Goal: Information Seeking & Learning: Learn about a topic

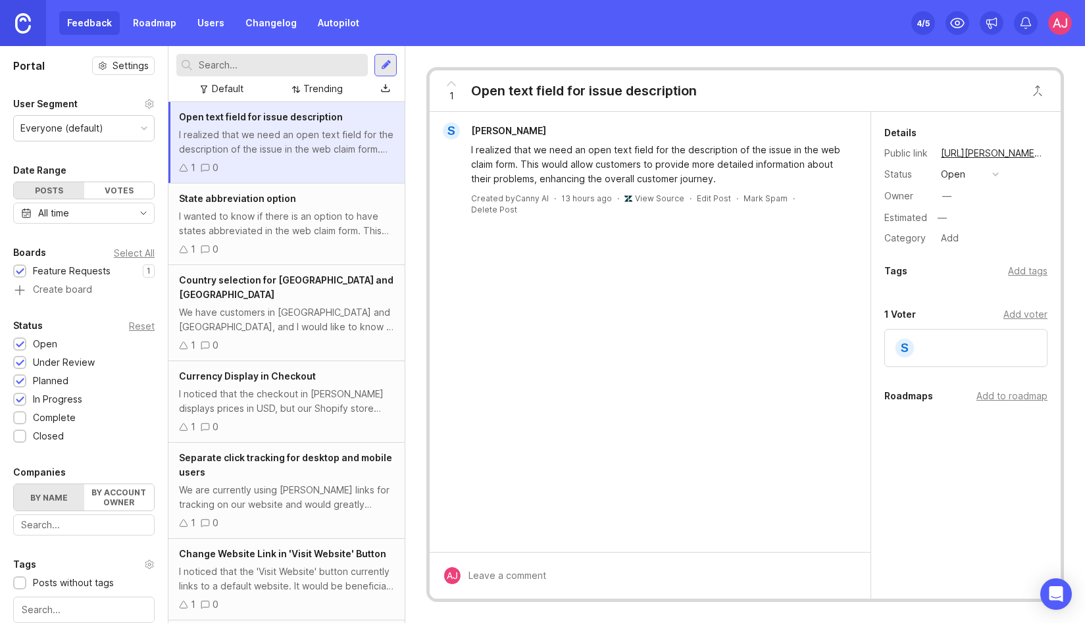
click at [280, 218] on div "I wanted to know if there is an option to have states abbreviated in the web cl…" at bounding box center [286, 223] width 215 height 29
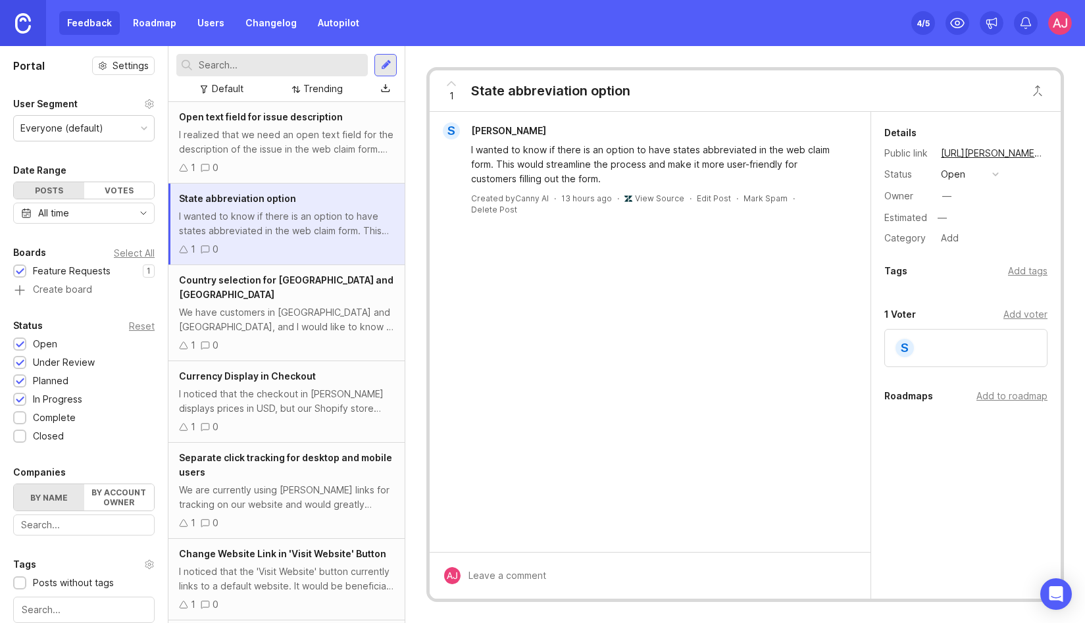
click at [280, 287] on div "Country selection for [GEOGRAPHIC_DATA] and [GEOGRAPHIC_DATA]" at bounding box center [286, 287] width 215 height 29
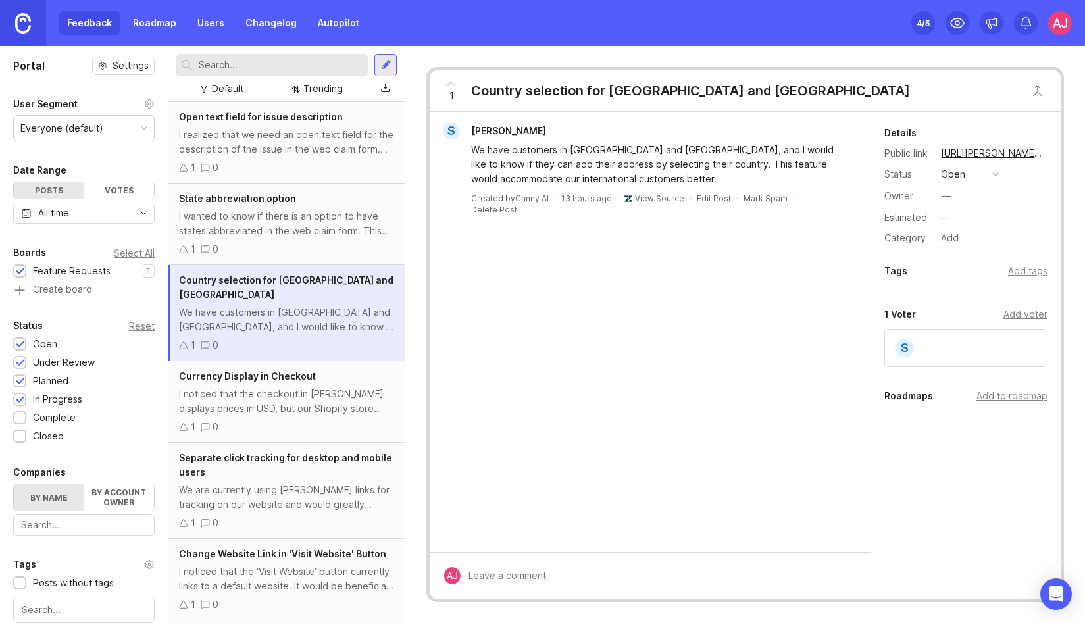
click at [300, 387] on div "I noticed that the checkout in [PERSON_NAME] displays prices in USD, but our Sh…" at bounding box center [286, 401] width 215 height 29
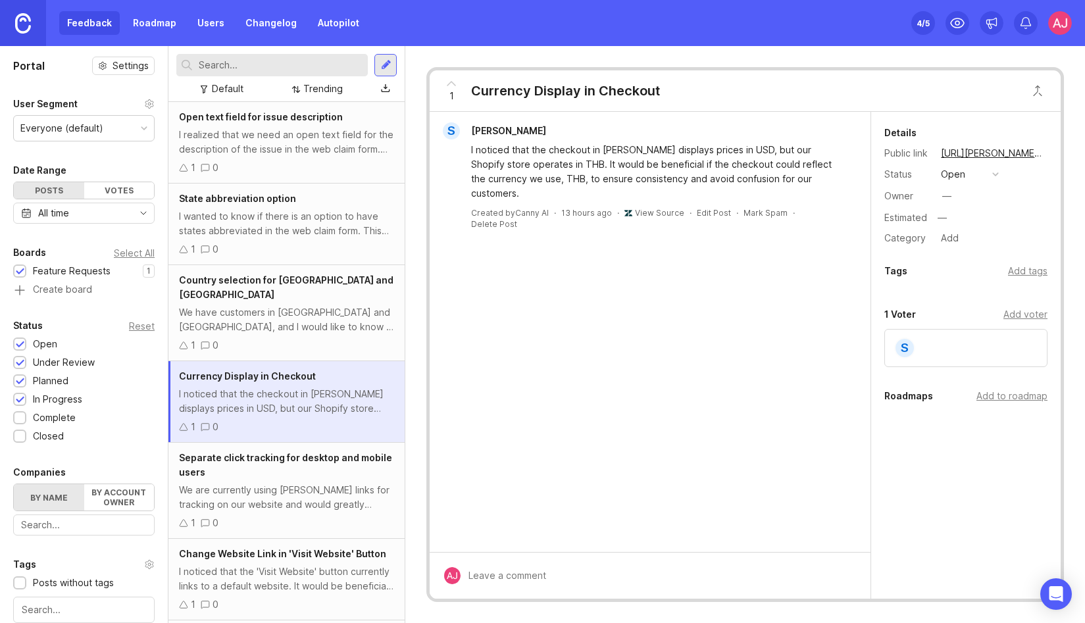
click at [302, 462] on div "Separate click tracking for desktop and mobile users" at bounding box center [286, 465] width 215 height 29
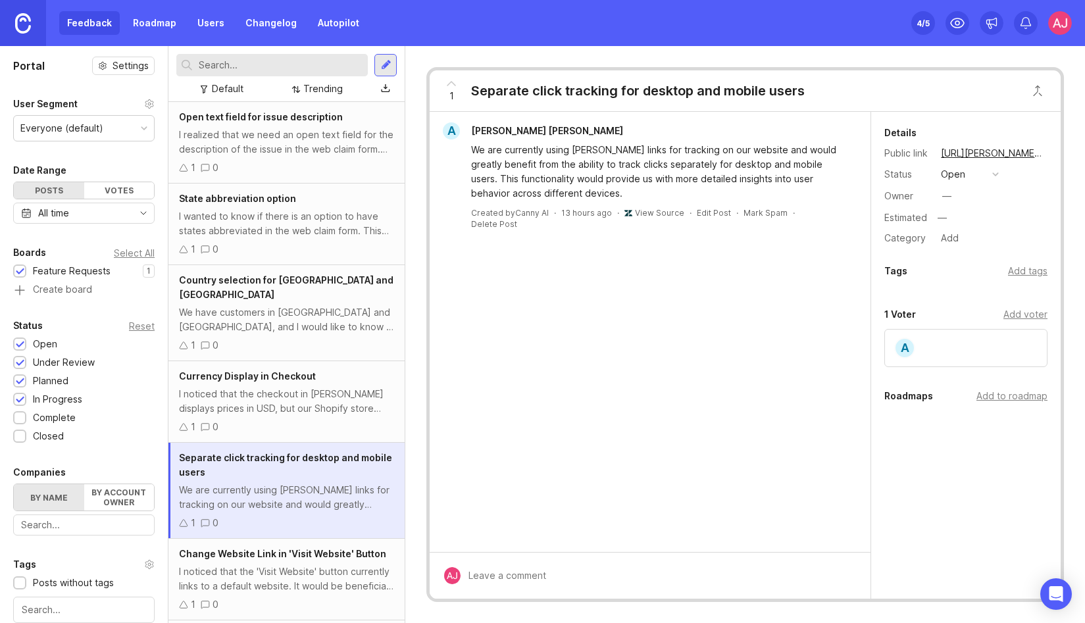
scroll to position [64, 0]
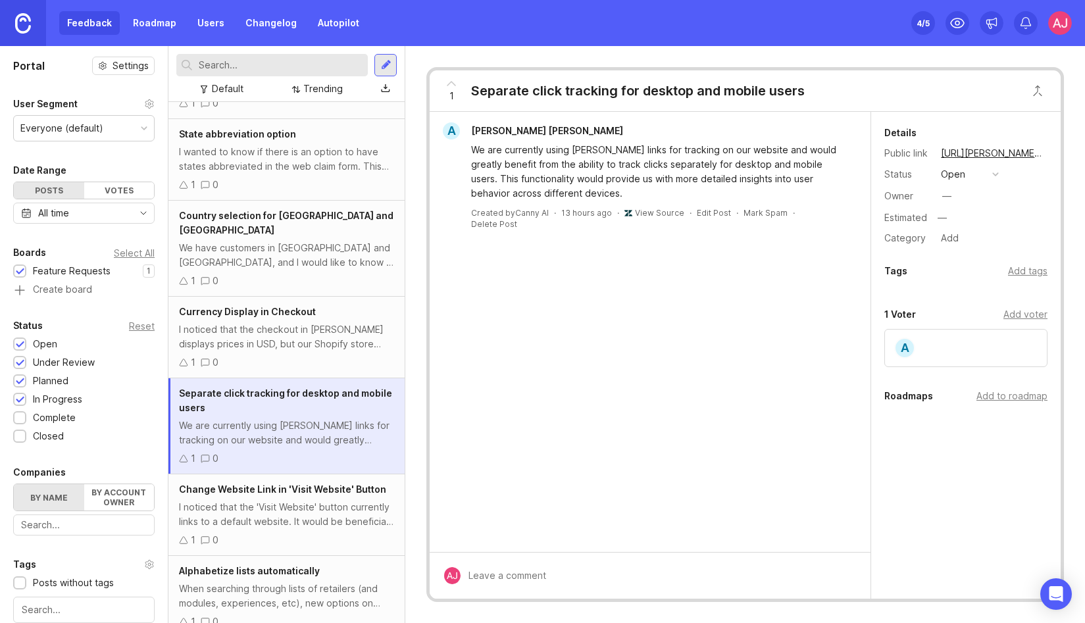
click at [285, 500] on div "I noticed that the 'Visit Website' button currently links to a default website.…" at bounding box center [286, 514] width 215 height 29
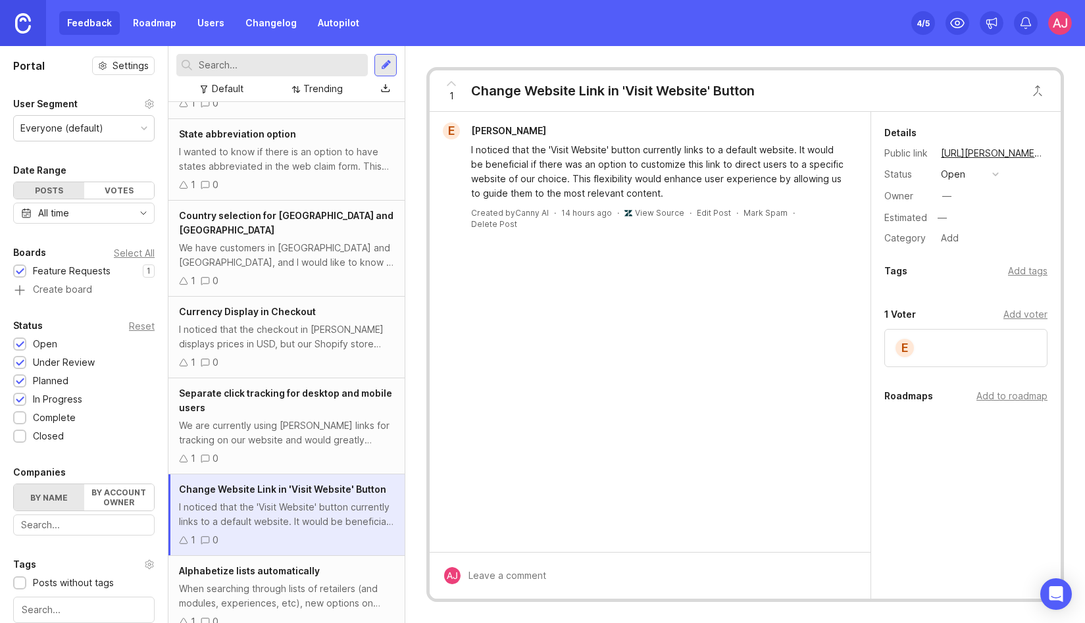
click at [917, 24] on div "4 /5" at bounding box center [923, 23] width 13 height 18
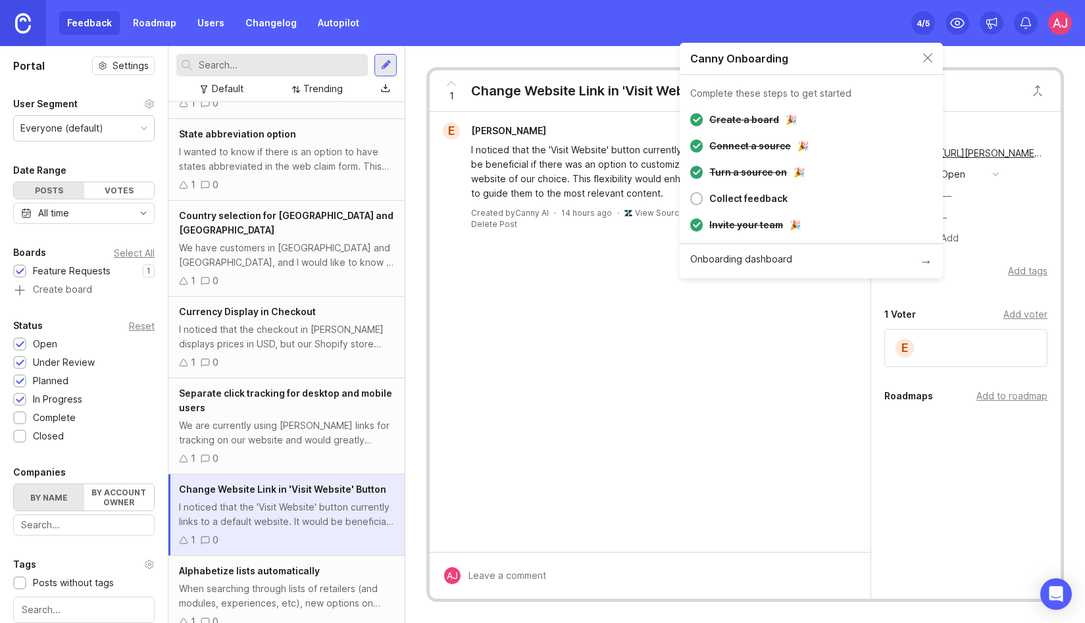
click at [1058, 20] on img at bounding box center [1060, 23] width 24 height 24
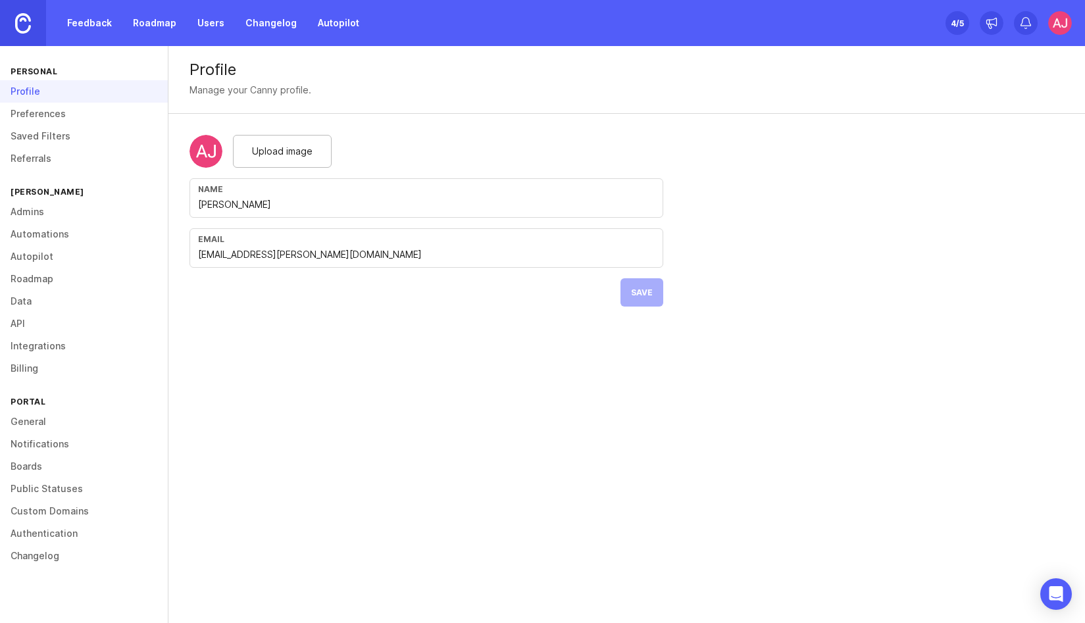
click at [39, 210] on link "Admins" at bounding box center [84, 212] width 168 height 22
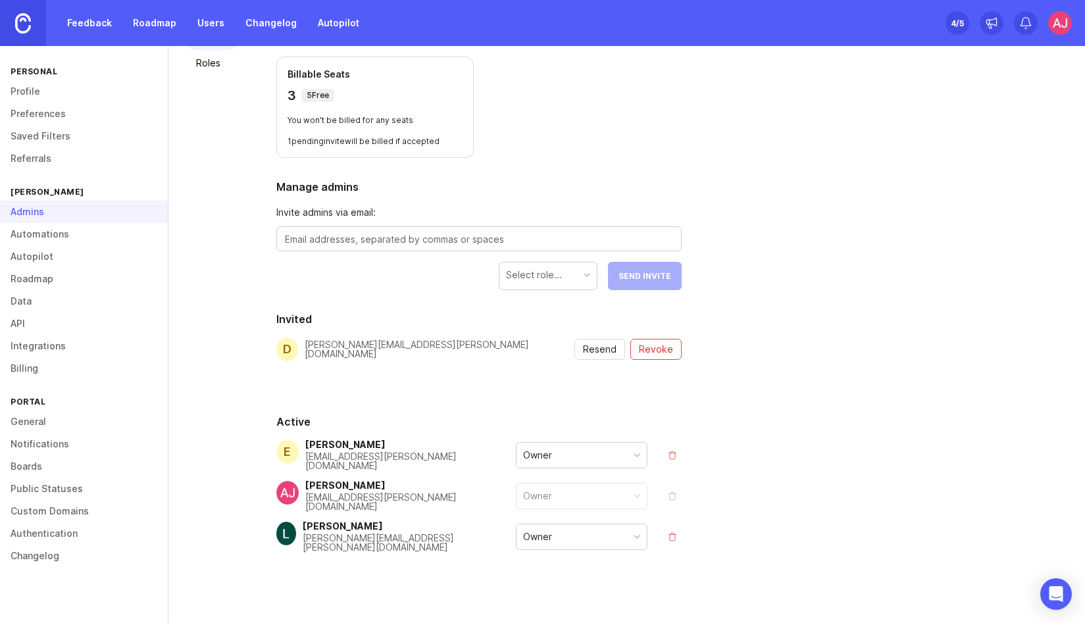
scroll to position [105, 0]
click at [657, 347] on span "Revoke" at bounding box center [656, 348] width 34 height 13
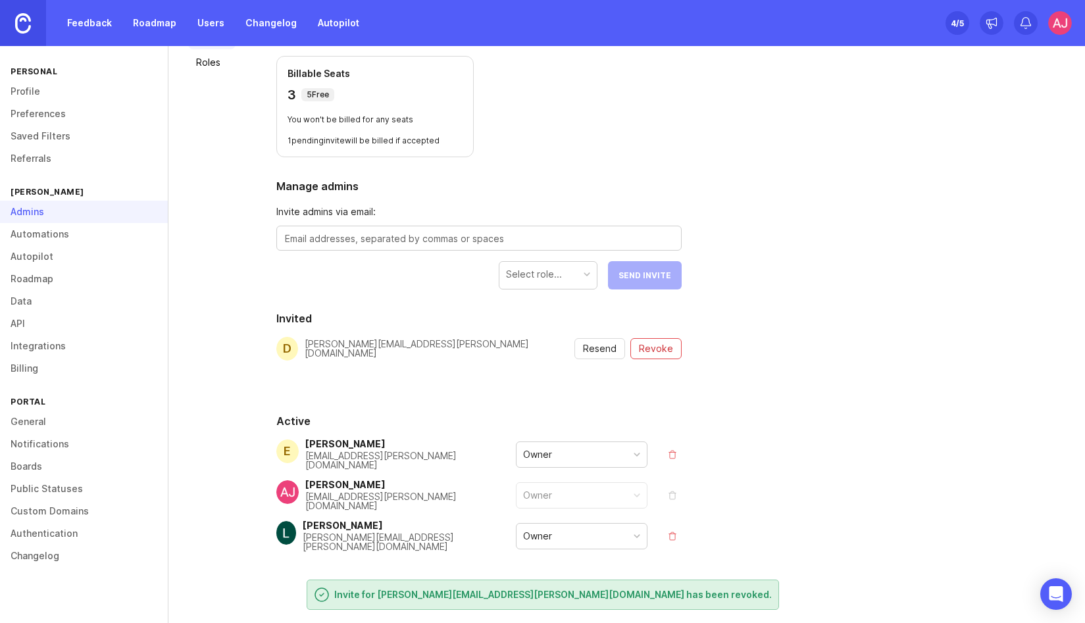
scroll to position [0, 0]
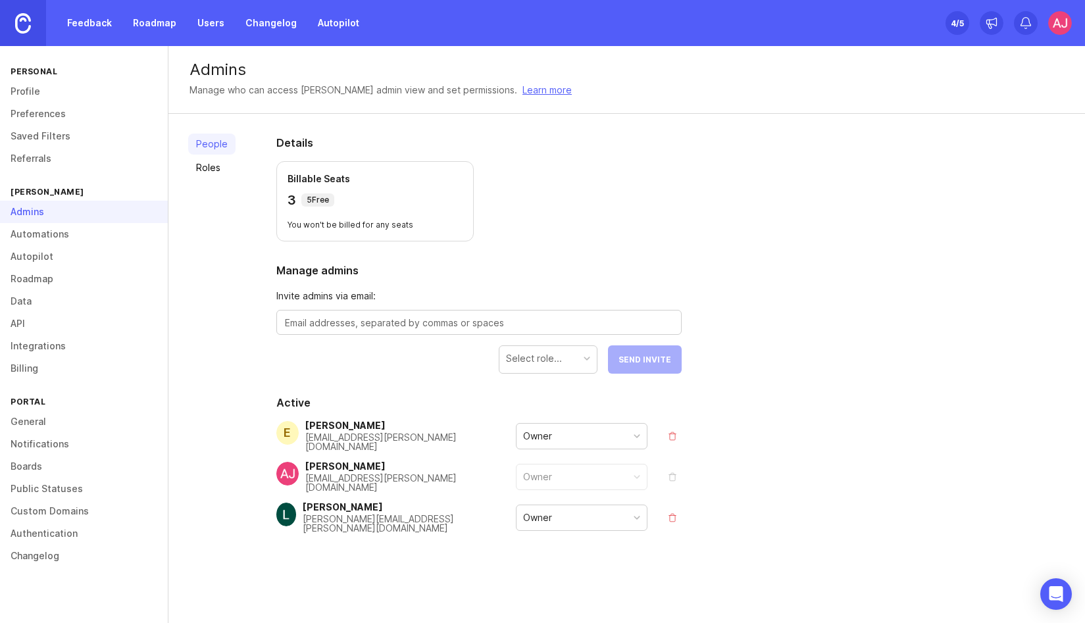
click at [42, 262] on link "Autopilot" at bounding box center [84, 256] width 168 height 22
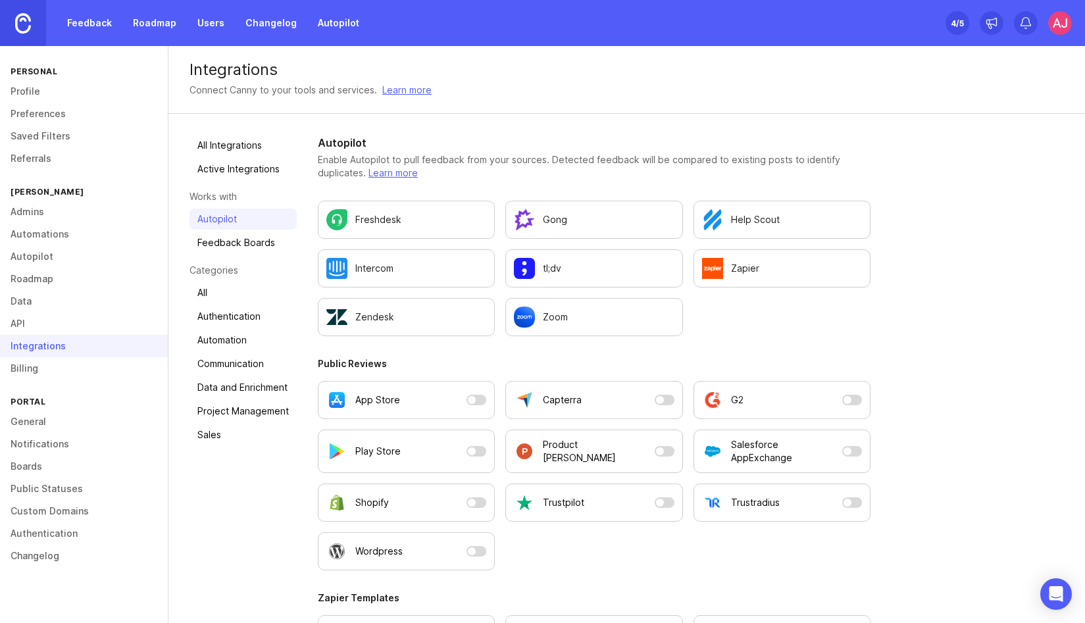
scroll to position [51, 0]
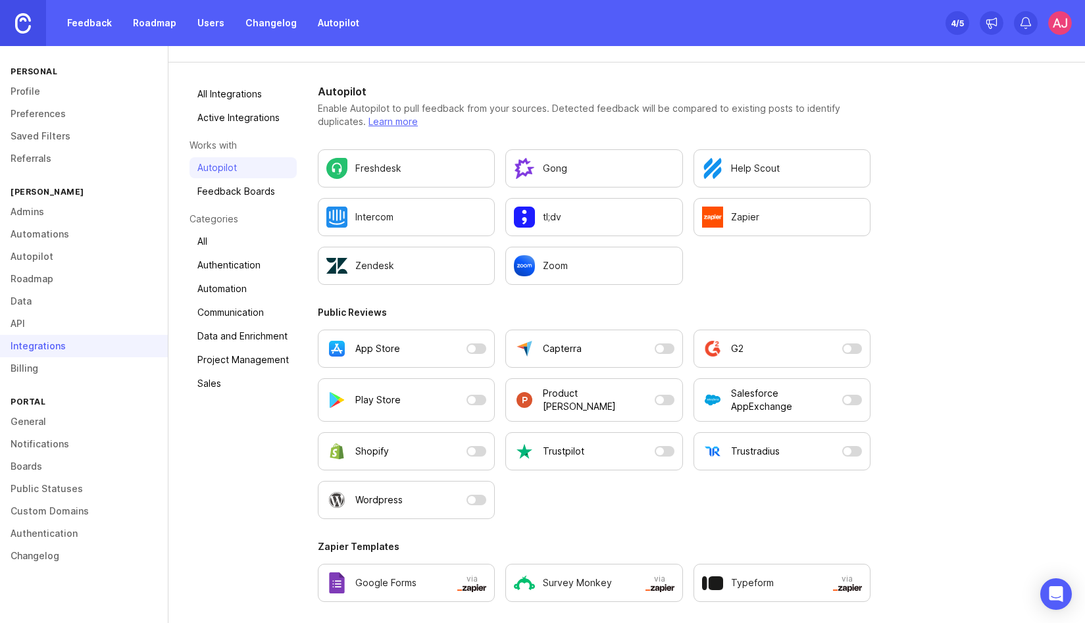
click at [96, 22] on link "Feedback" at bounding box center [89, 23] width 61 height 24
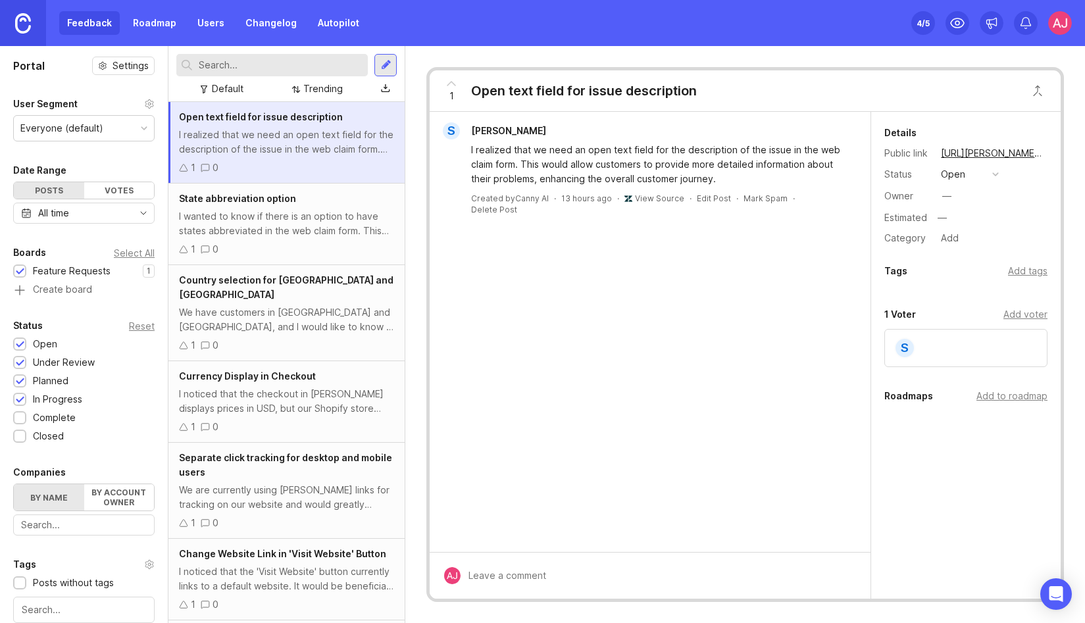
click at [645, 197] on link "View Source" at bounding box center [659, 198] width 49 height 10
click at [284, 213] on div "I wanted to know if there is an option to have states abbreviated in the web cl…" at bounding box center [286, 223] width 215 height 29
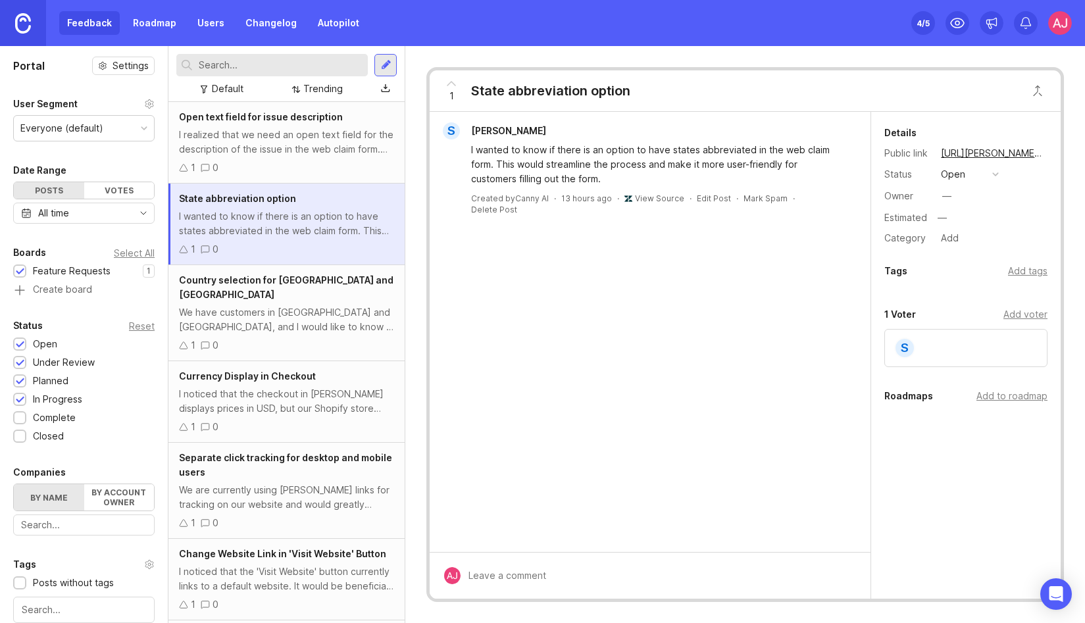
click at [274, 305] on div "We have customers in [GEOGRAPHIC_DATA] and [GEOGRAPHIC_DATA], and I would like …" at bounding box center [286, 319] width 215 height 29
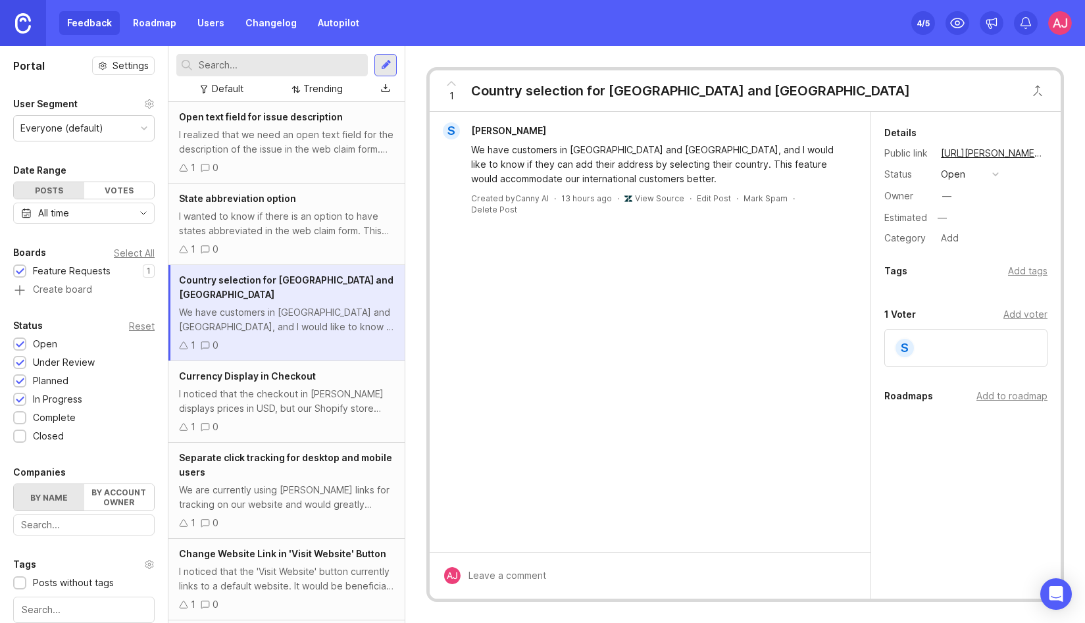
click at [277, 387] on div "I noticed that the checkout in [PERSON_NAME] displays prices in USD, but our Sh…" at bounding box center [286, 401] width 215 height 29
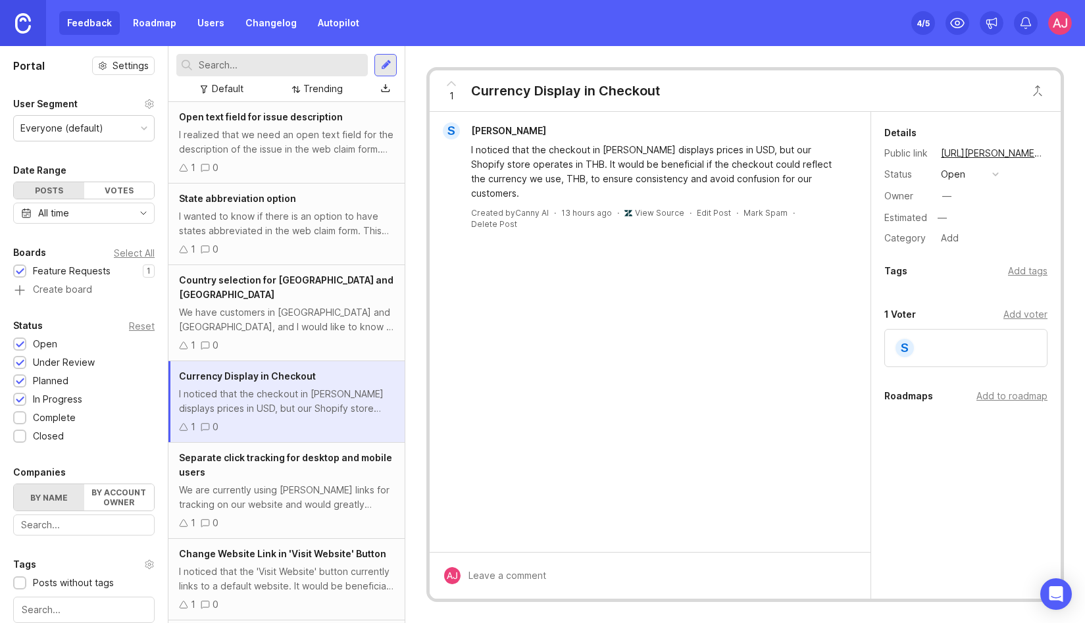
click at [288, 467] on div "Separate click tracking for desktop and mobile users We are currently using [PE…" at bounding box center [286, 491] width 236 height 96
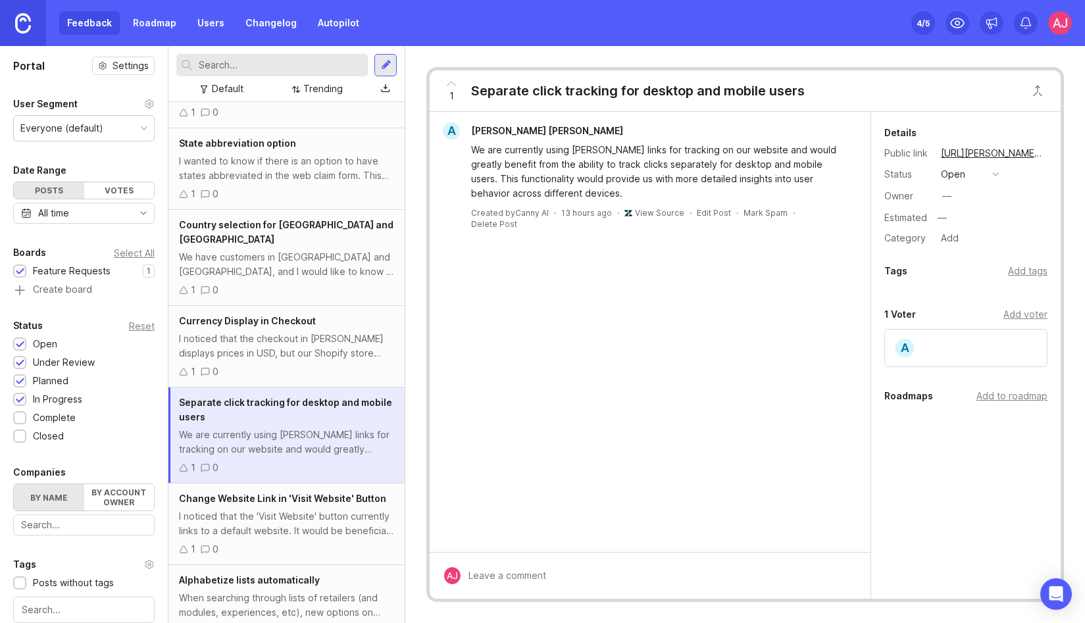
scroll to position [64, 0]
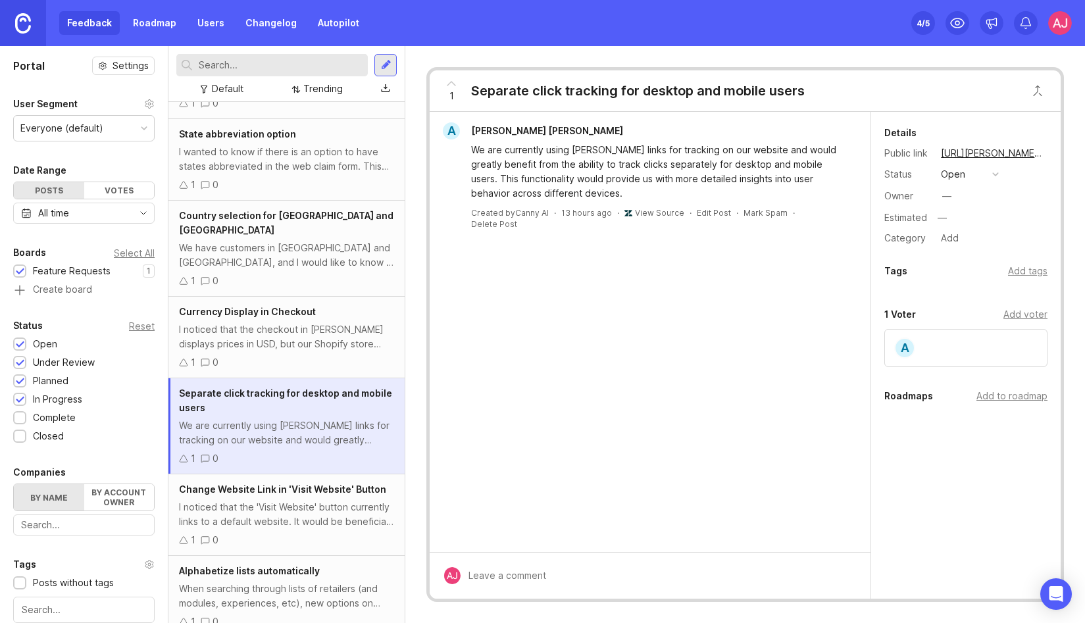
click at [280, 509] on div "I noticed that the 'Visit Website' button currently links to a default website.…" at bounding box center [286, 514] width 215 height 29
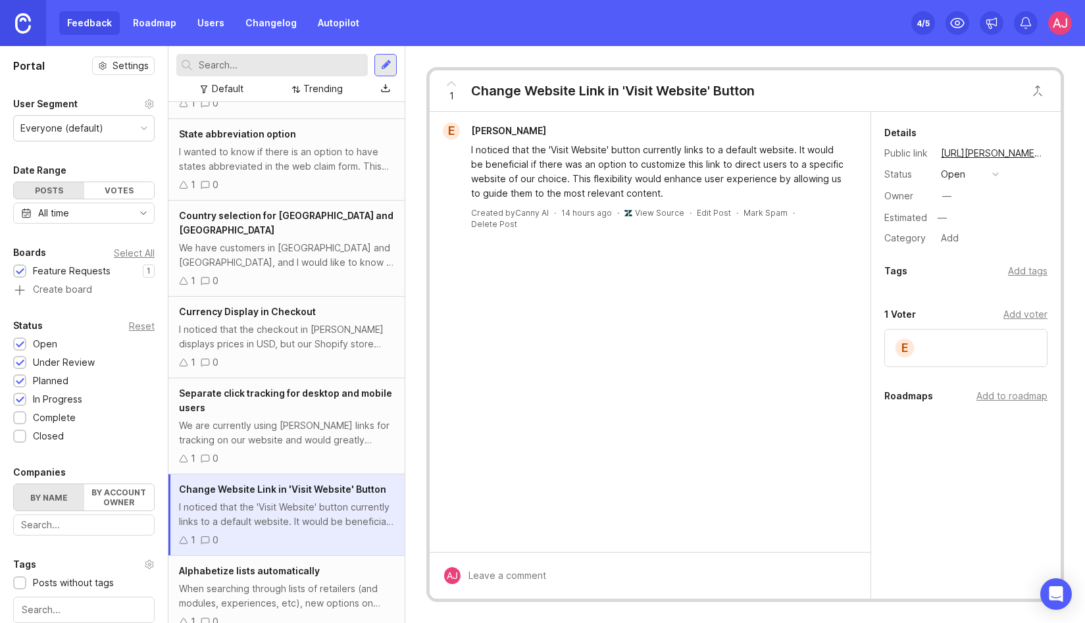
click at [296, 582] on div "When searching through lists of retailers (and modules, experiences, etc), new …" at bounding box center [286, 596] width 215 height 29
